Goal: Information Seeking & Learning: Learn about a topic

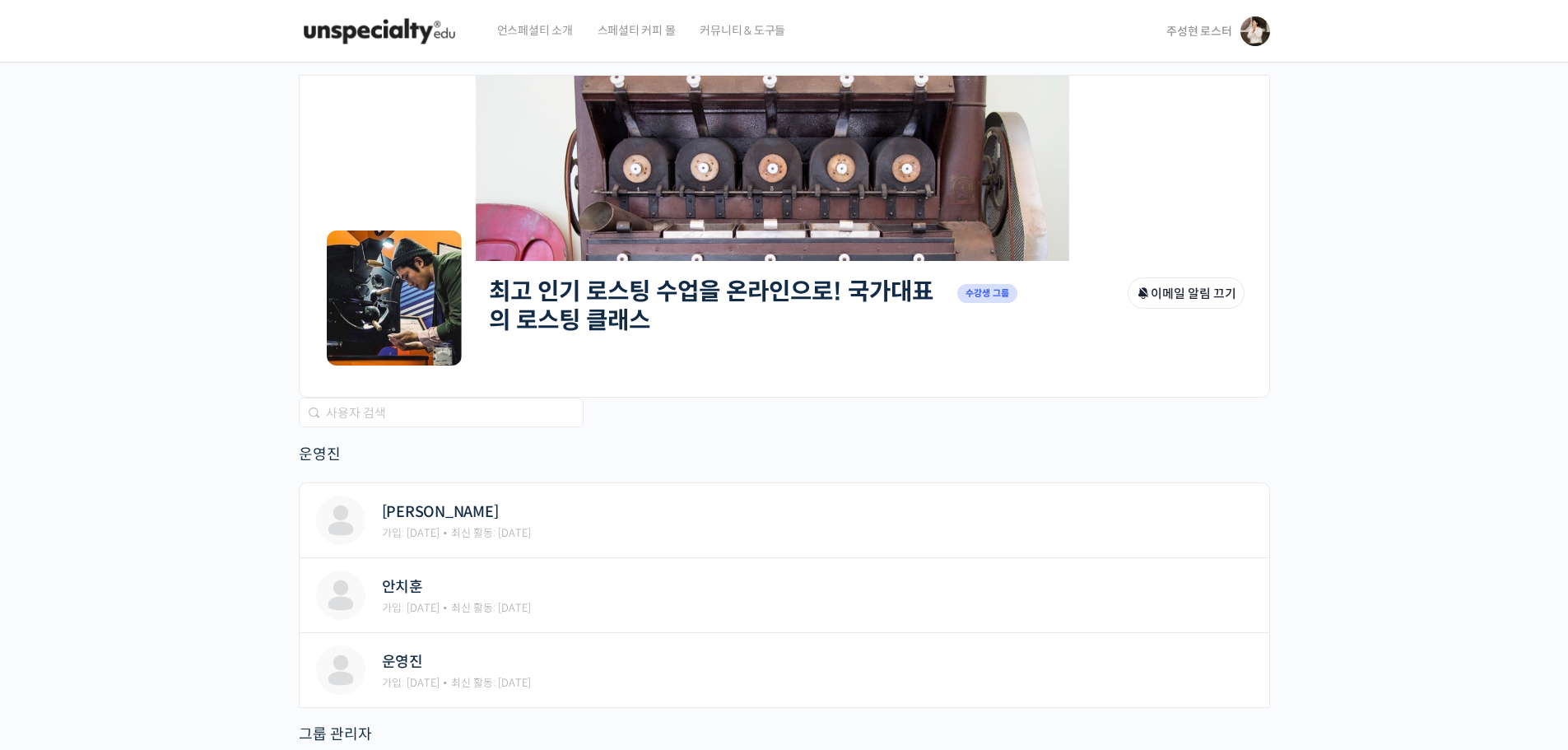
click at [656, 279] on link "최고 인기 로스팅 수업을 온라인으로! 국가대표의 로스팅 클래스" at bounding box center [711, 306] width 444 height 58
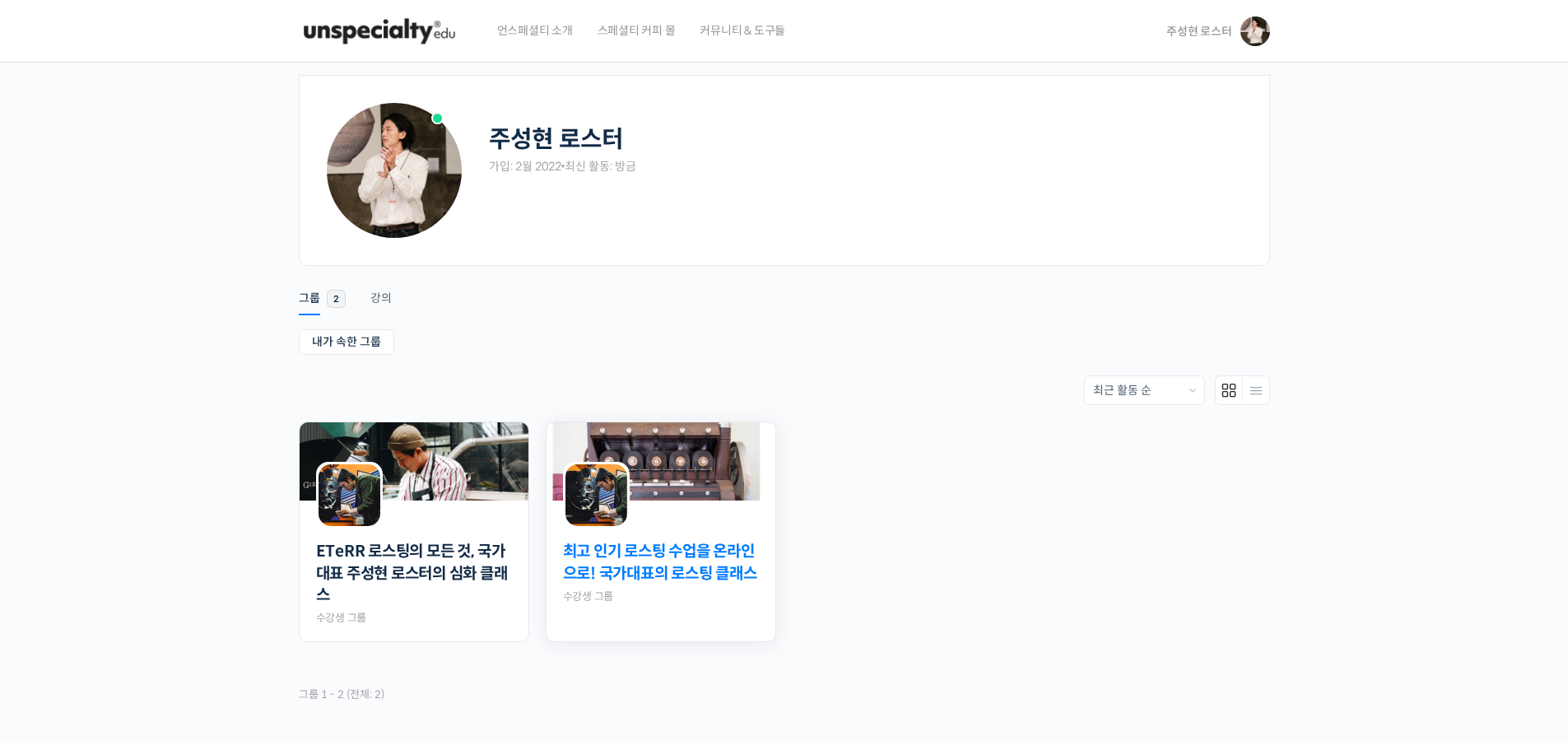
click at [719, 572] on link "최고 인기 로스팅 수업을 온라인으로! 국가대표의 로스팅 클래스" at bounding box center [661, 563] width 196 height 44
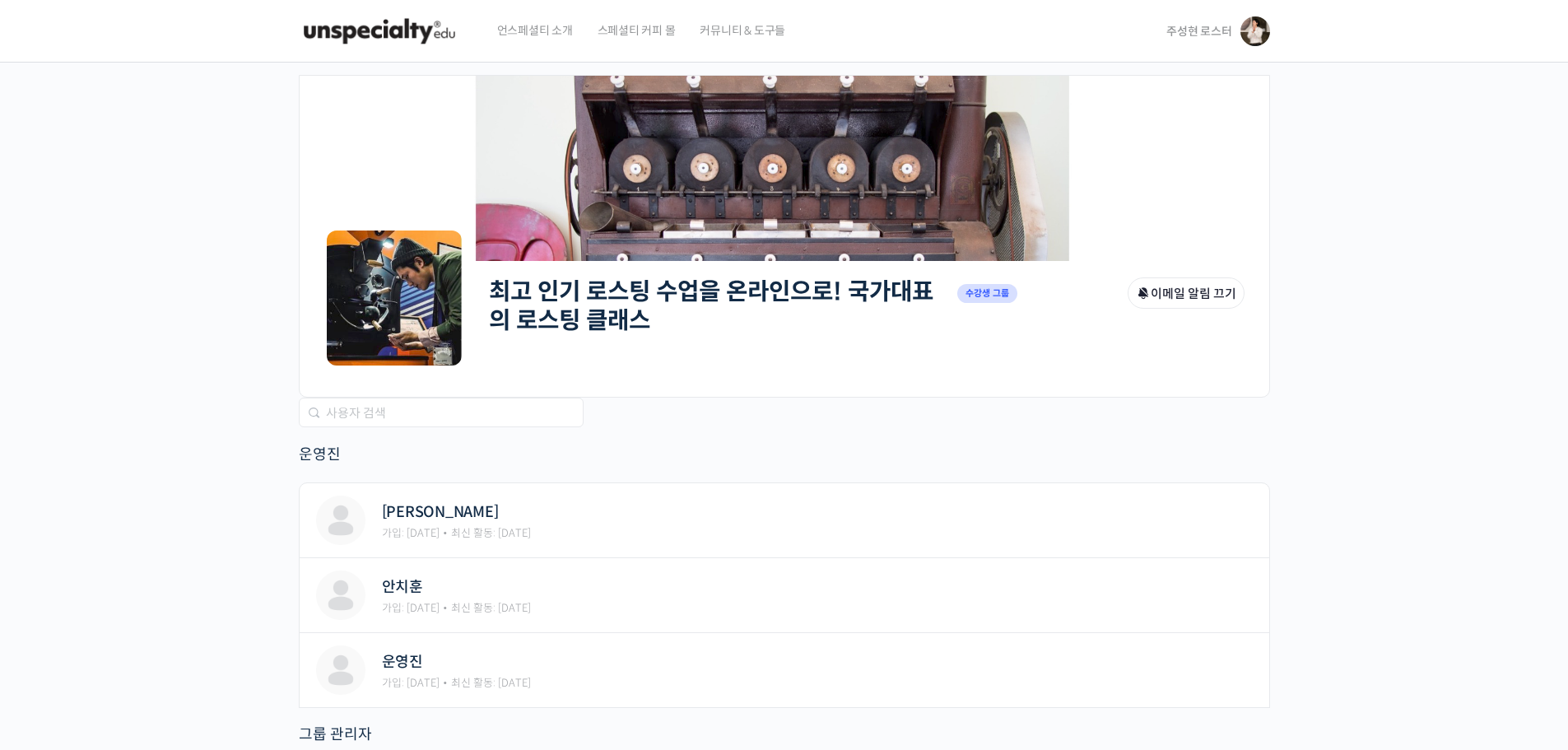
click at [1191, 34] on span "주성현 로스터" at bounding box center [1198, 31] width 65 height 14
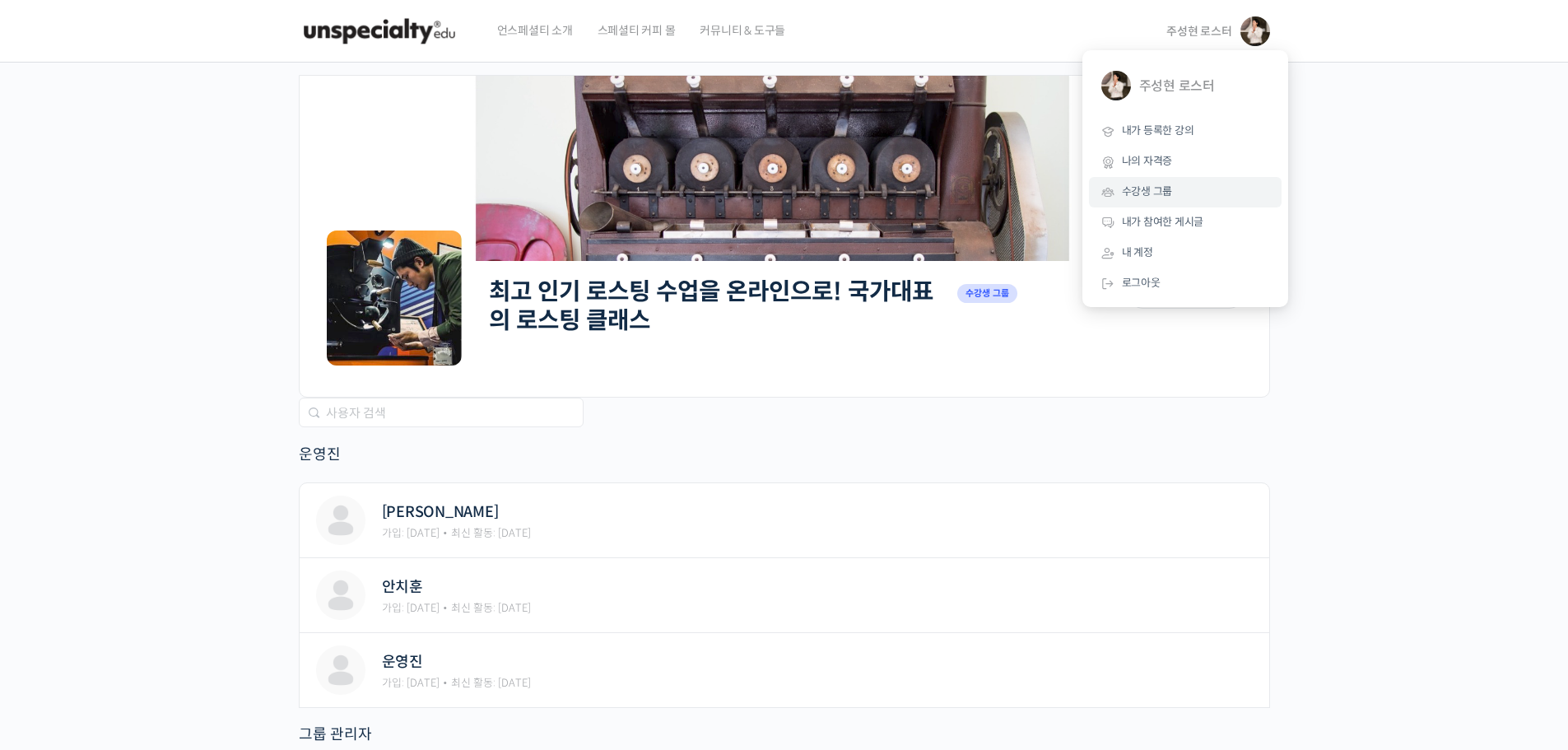
click at [1163, 193] on span "수강생 그룹" at bounding box center [1147, 192] width 51 height 14
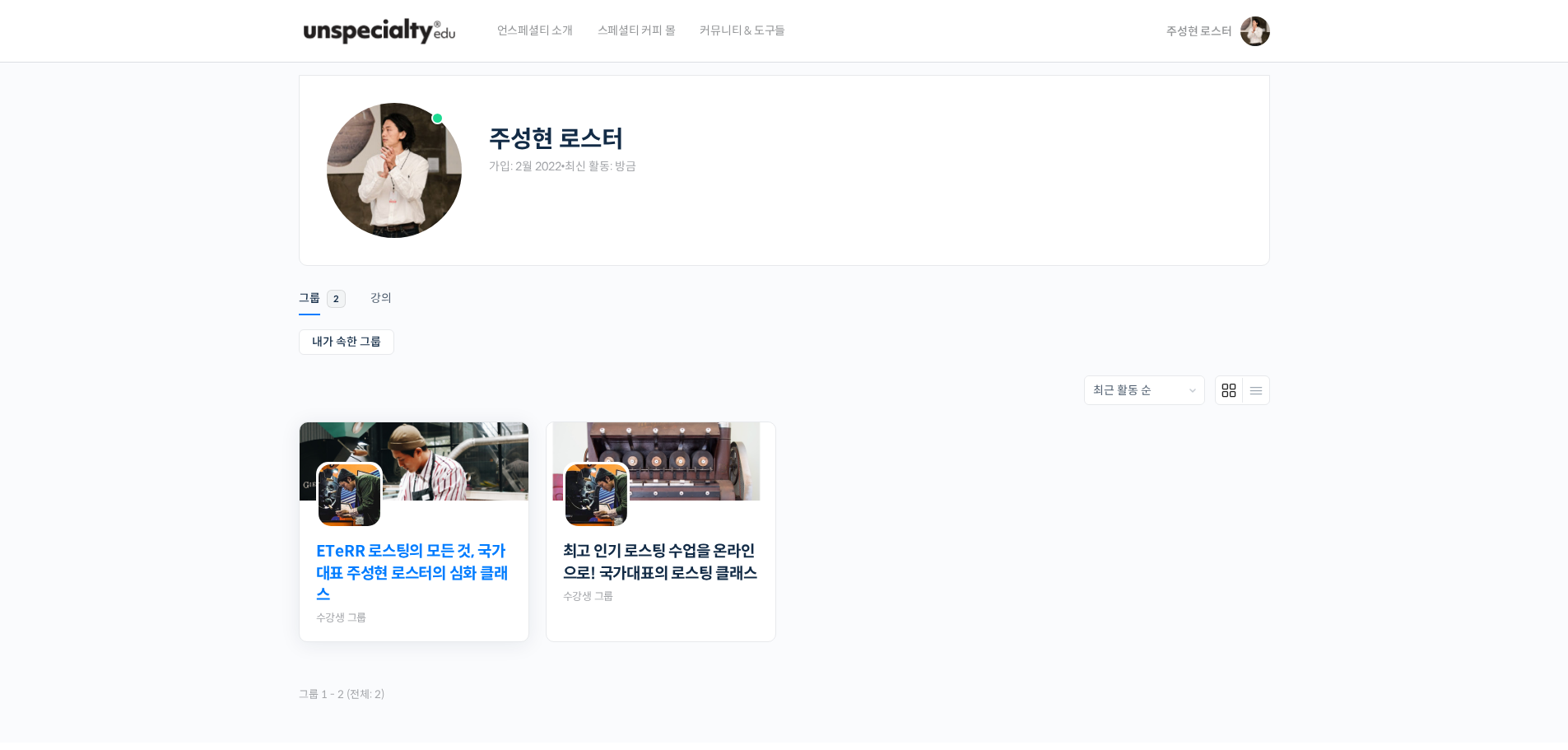
click at [521, 550] on div "ETeRR 로스팅의 모든 것, 국가대표 주성현 로스터의 심화 클래스 Private 수강생 그룹" at bounding box center [414, 585] width 229 height 114
click at [462, 543] on link "ETeRR 로스팅의 모든 것, 국가대표 주성현 로스터의 심화 클래스" at bounding box center [414, 574] width 196 height 66
